Goal: Navigation & Orientation: Find specific page/section

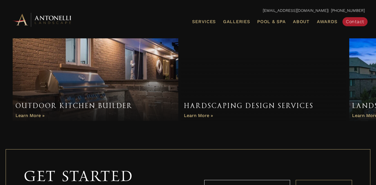
scroll to position [381, 0]
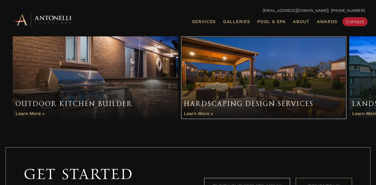
click at [210, 103] on link "Item 2 of 3" at bounding box center [264, 77] width 166 height 83
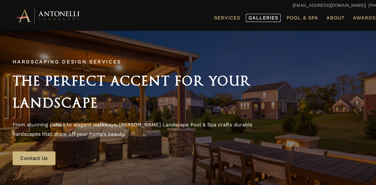
click at [242, 17] on span "Galleries" at bounding box center [236, 15] width 27 height 5
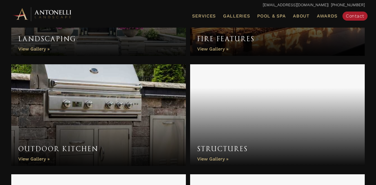
scroll to position [368, 0]
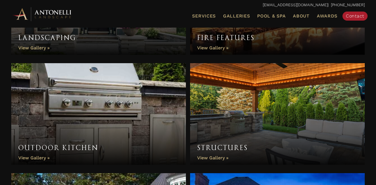
click at [266, 102] on link "Structures" at bounding box center [277, 113] width 175 height 101
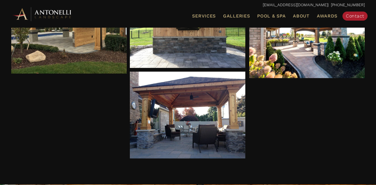
scroll to position [1446, 0]
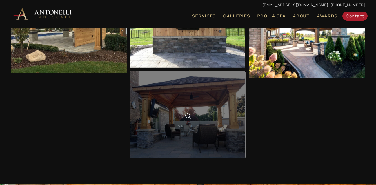
click at [184, 115] on span at bounding box center [188, 116] width 8 height 8
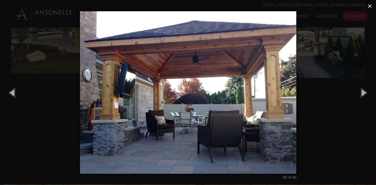
click at [371, 5] on span "×" at bounding box center [370, 6] width 5 height 9
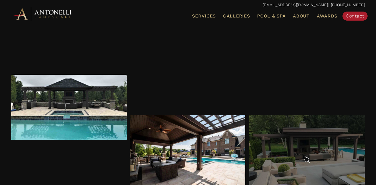
scroll to position [345, 0]
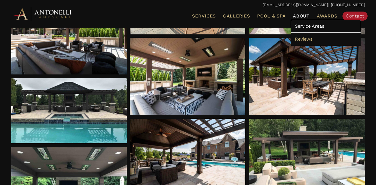
click at [306, 28] on span "Service Areas" at bounding box center [309, 25] width 29 height 5
